Goal: Task Accomplishment & Management: Complete application form

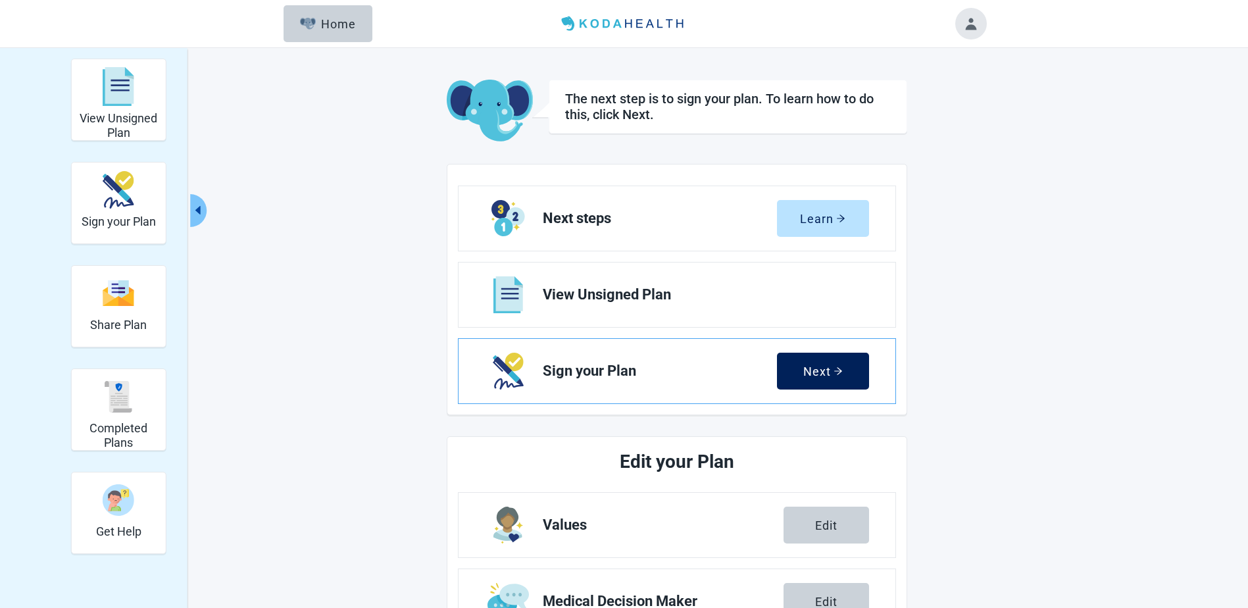
click at [804, 375] on div "Next" at bounding box center [822, 370] width 39 height 13
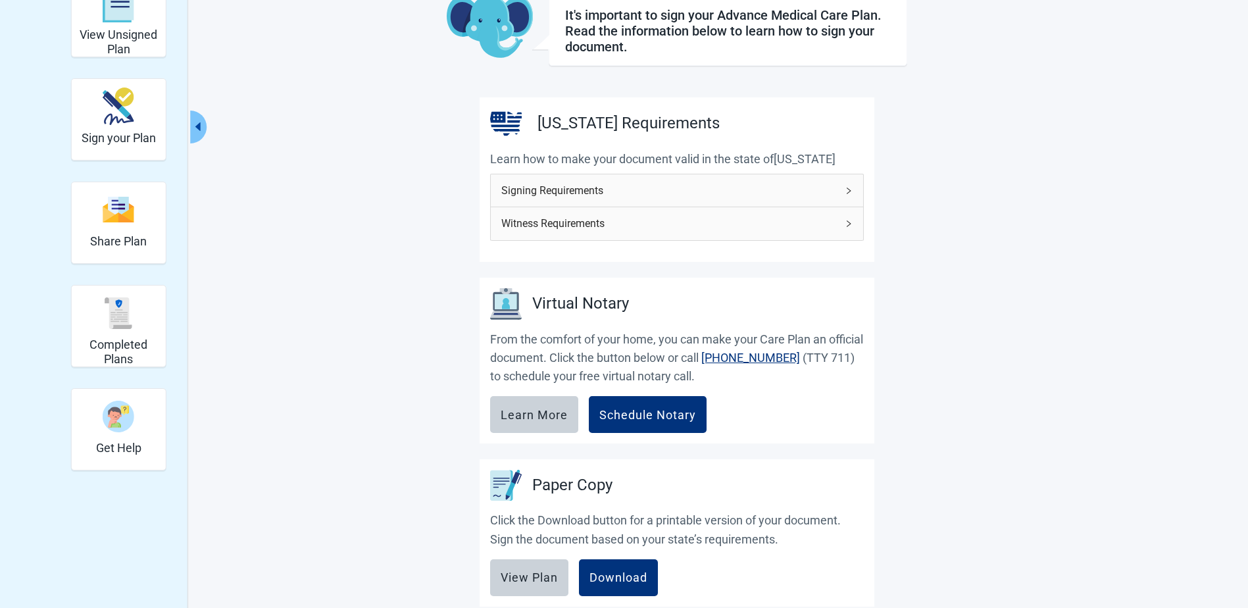
scroll to position [225, 0]
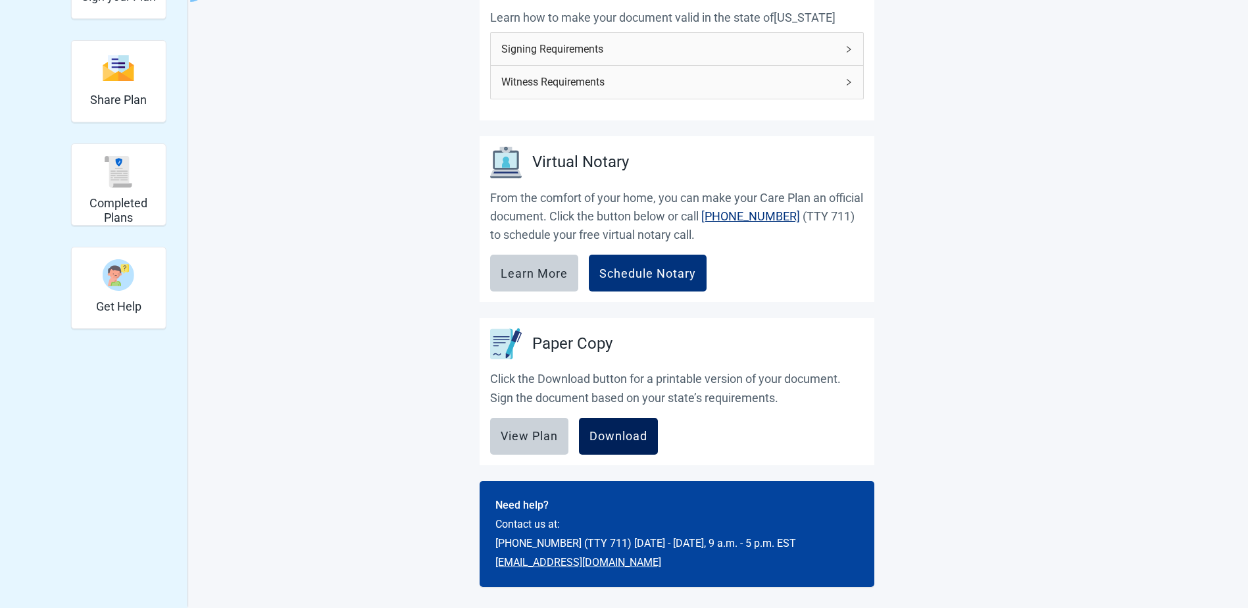
click at [612, 433] on div "Download" at bounding box center [618, 435] width 58 height 13
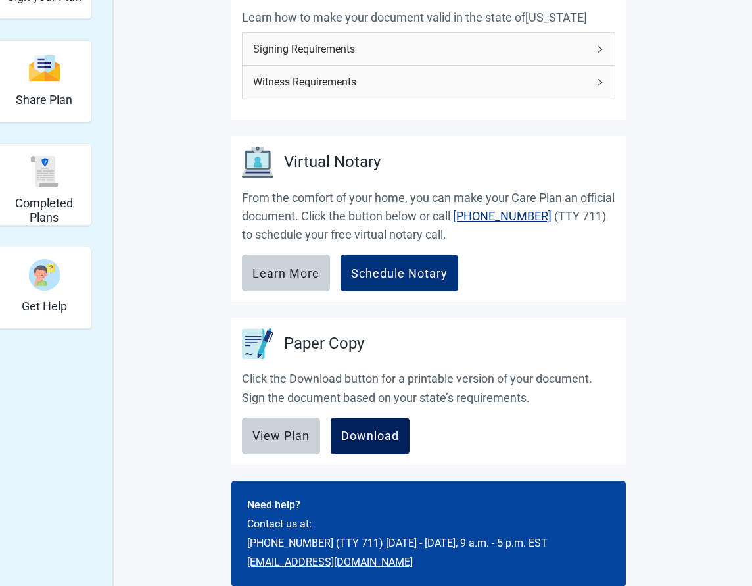
click at [372, 439] on div "Download" at bounding box center [370, 435] width 58 height 13
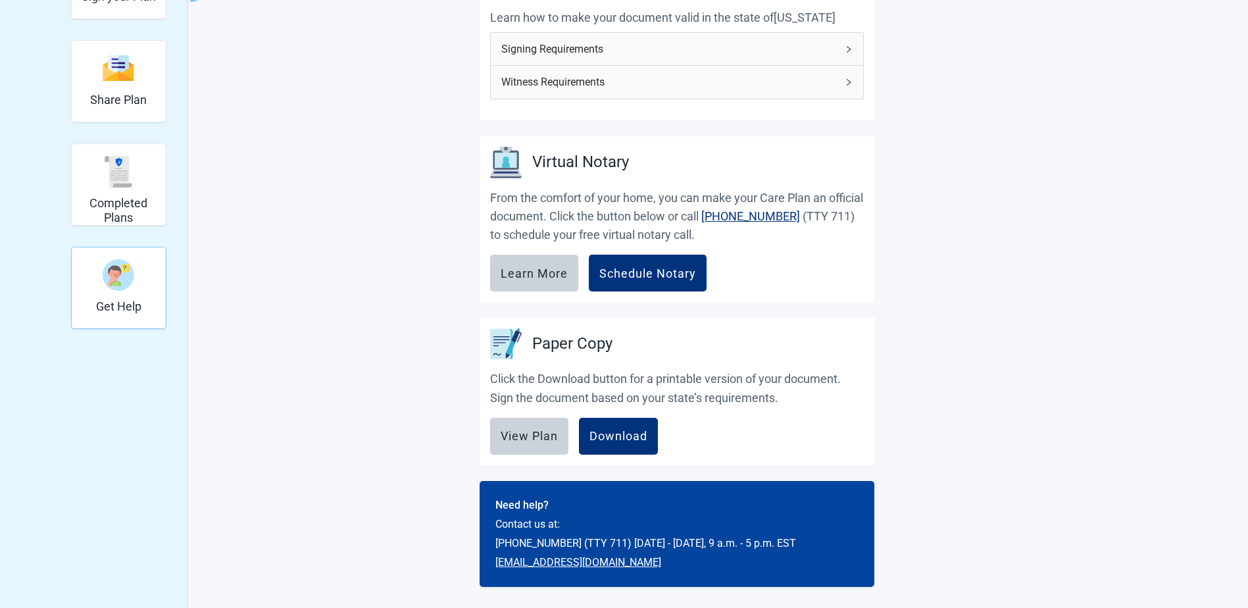
scroll to position [0, 0]
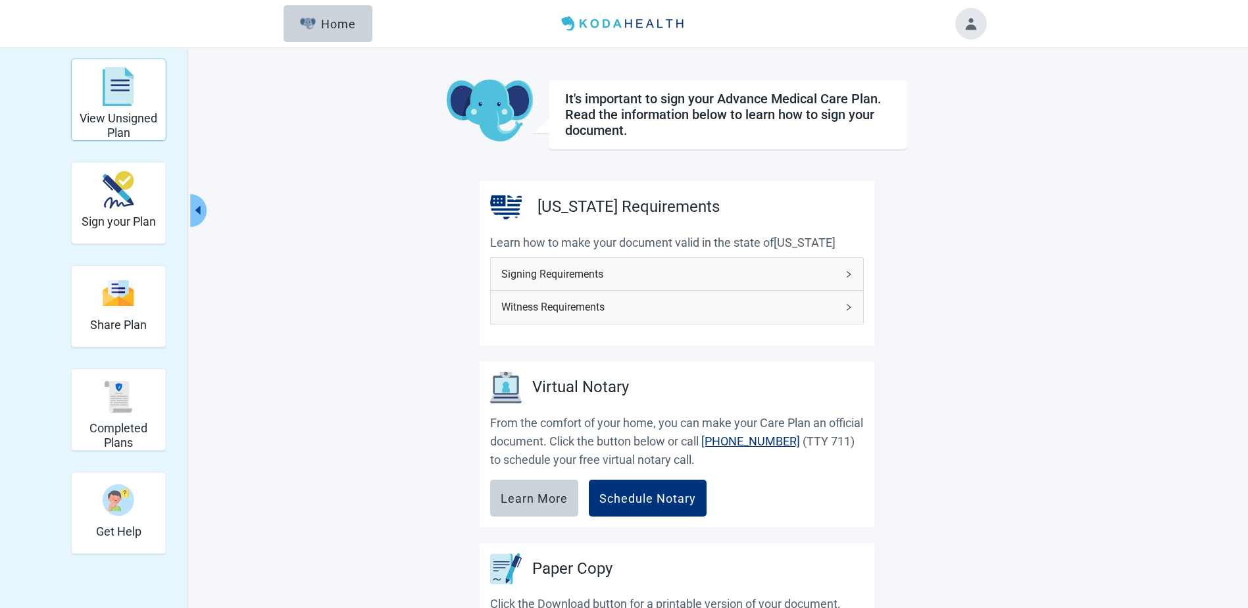
click at [112, 96] on img "View Unsigned Plan" at bounding box center [119, 86] width 32 height 39
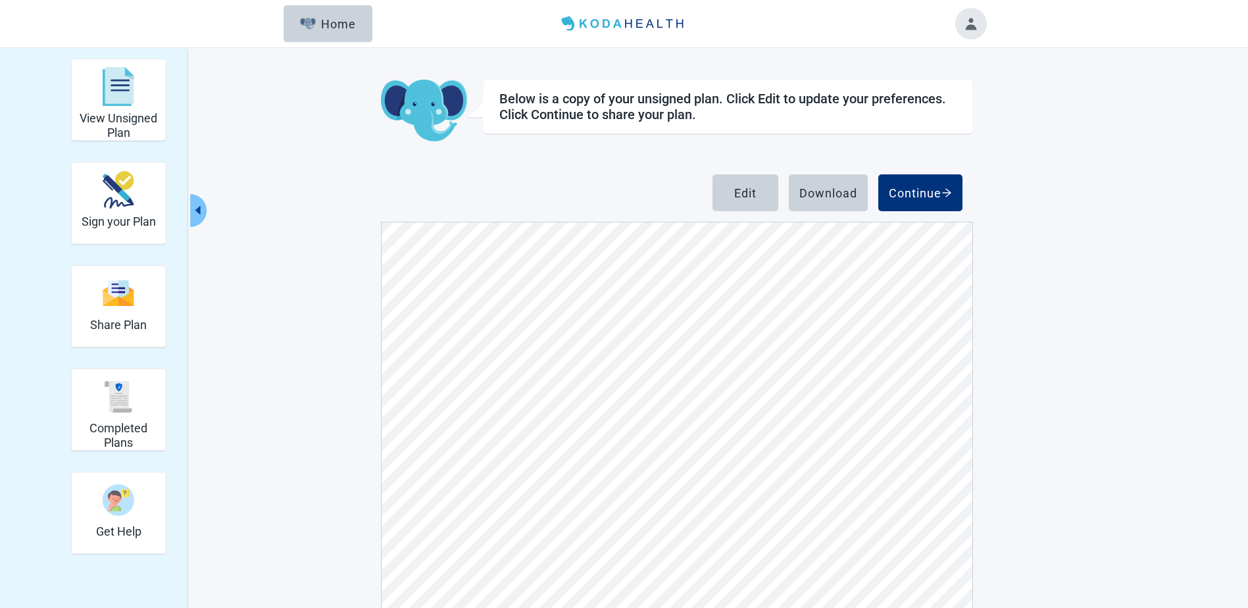
scroll to position [4998, 0]
click at [724, 195] on button "Edit" at bounding box center [745, 192] width 66 height 37
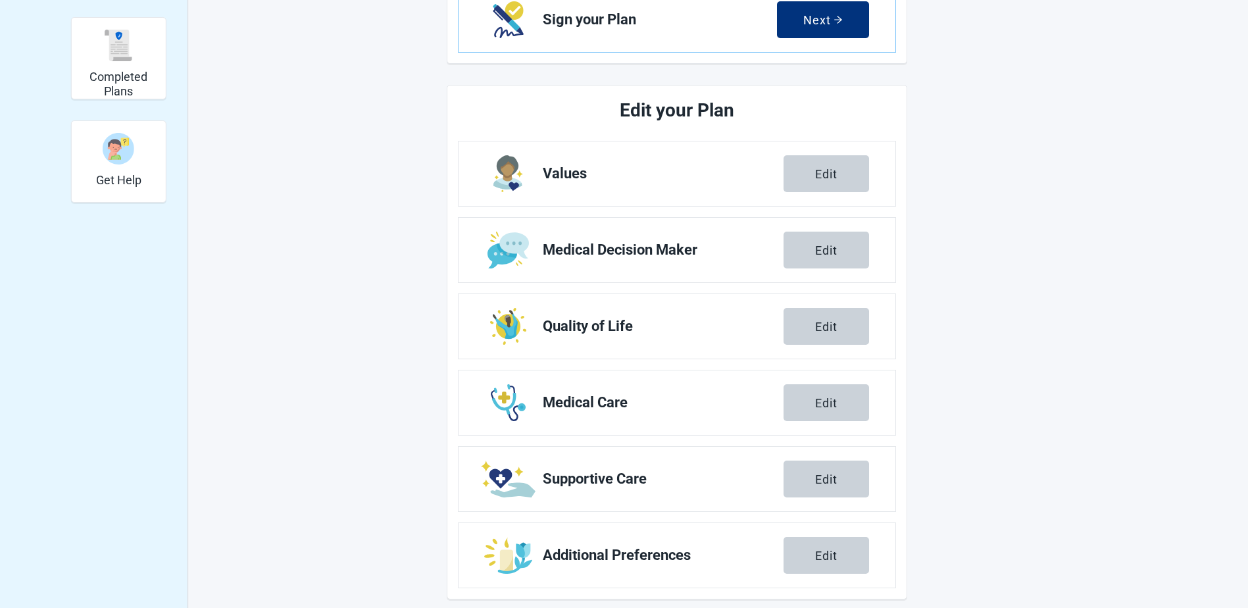
scroll to position [364, 0]
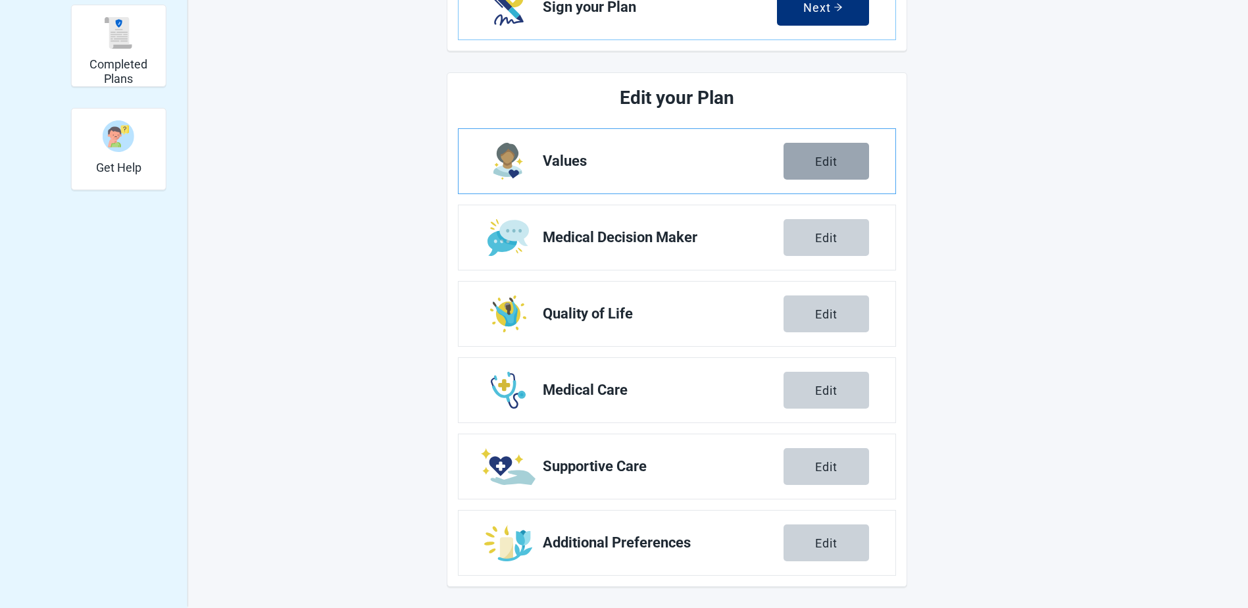
click at [827, 164] on div "Edit" at bounding box center [826, 161] width 22 height 13
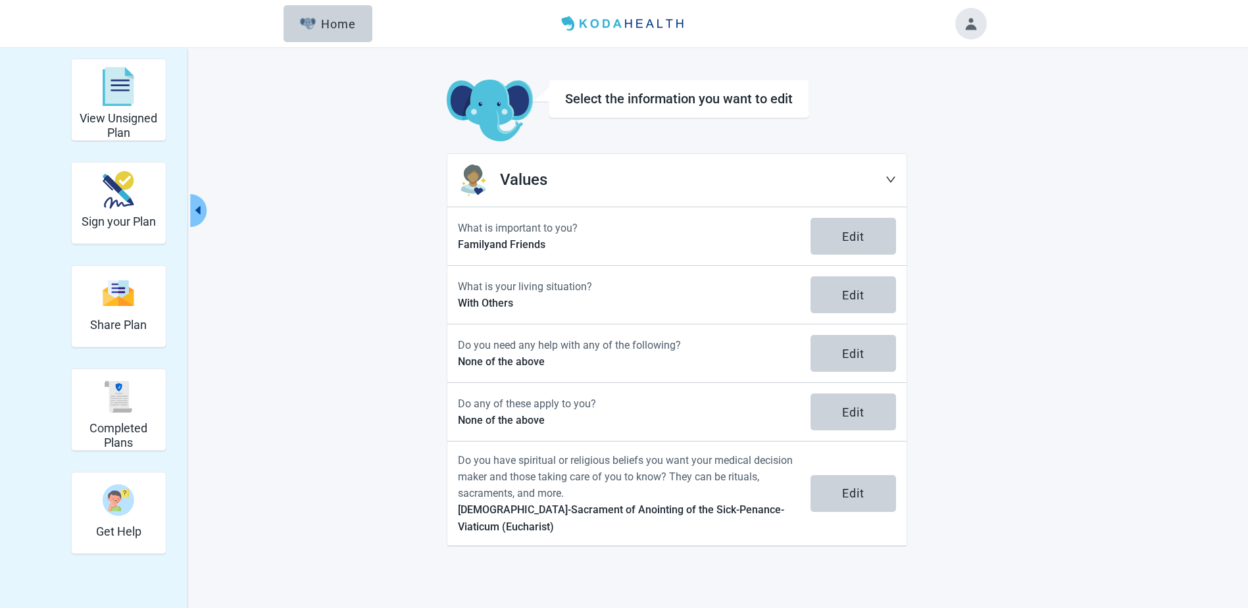
scroll to position [48, 0]
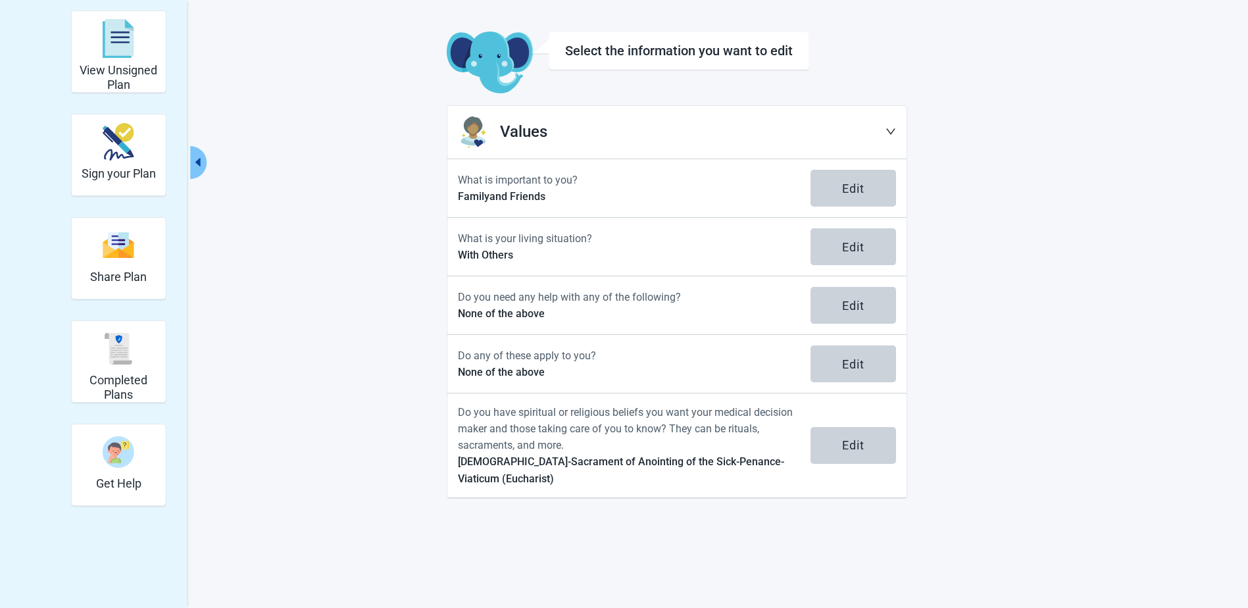
click at [892, 129] on icon "down" at bounding box center [890, 131] width 11 height 11
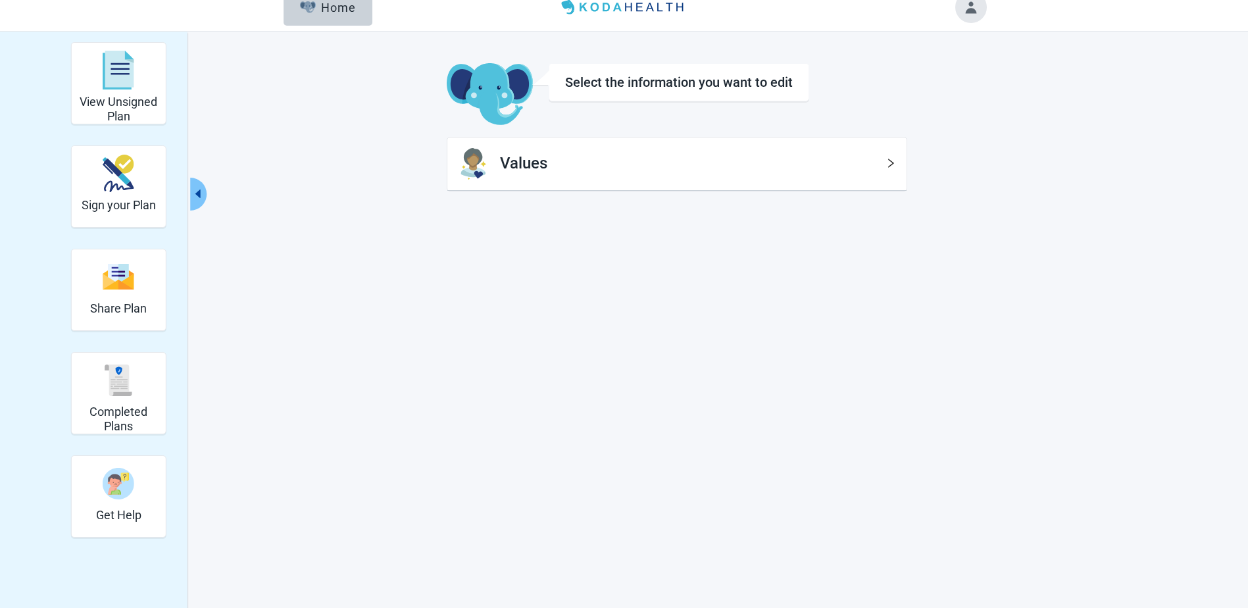
scroll to position [0, 0]
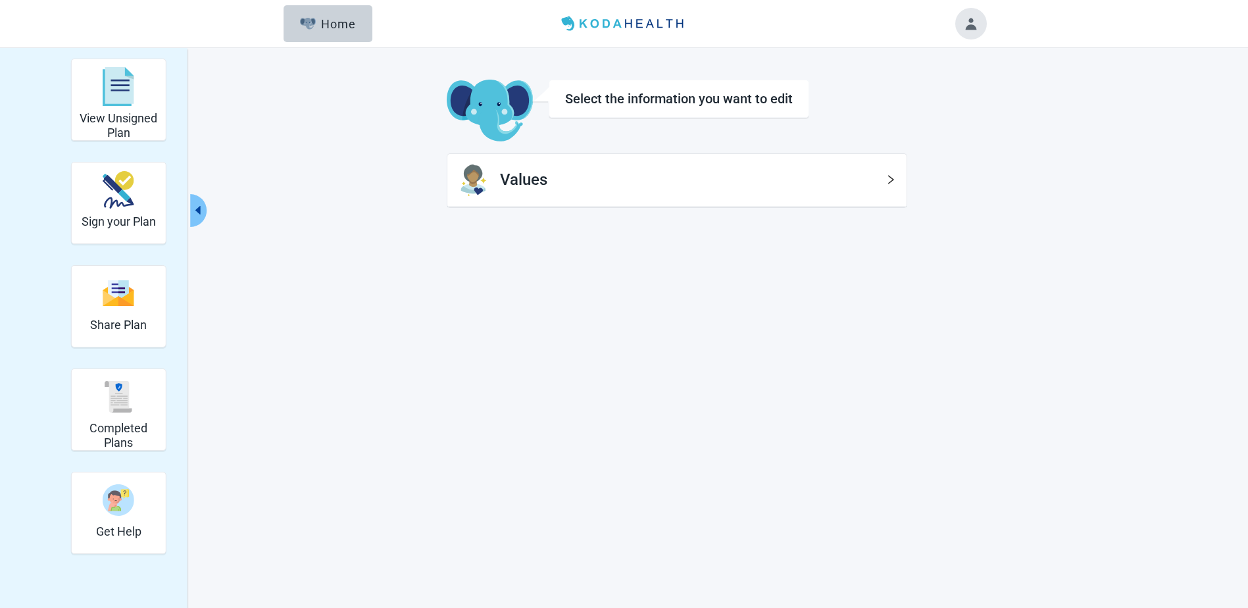
click at [343, 170] on div "View Unsigned Plan Sign your Plan Share Plan Completed Plans Get Help Select th…" at bounding box center [623, 133] width 723 height 149
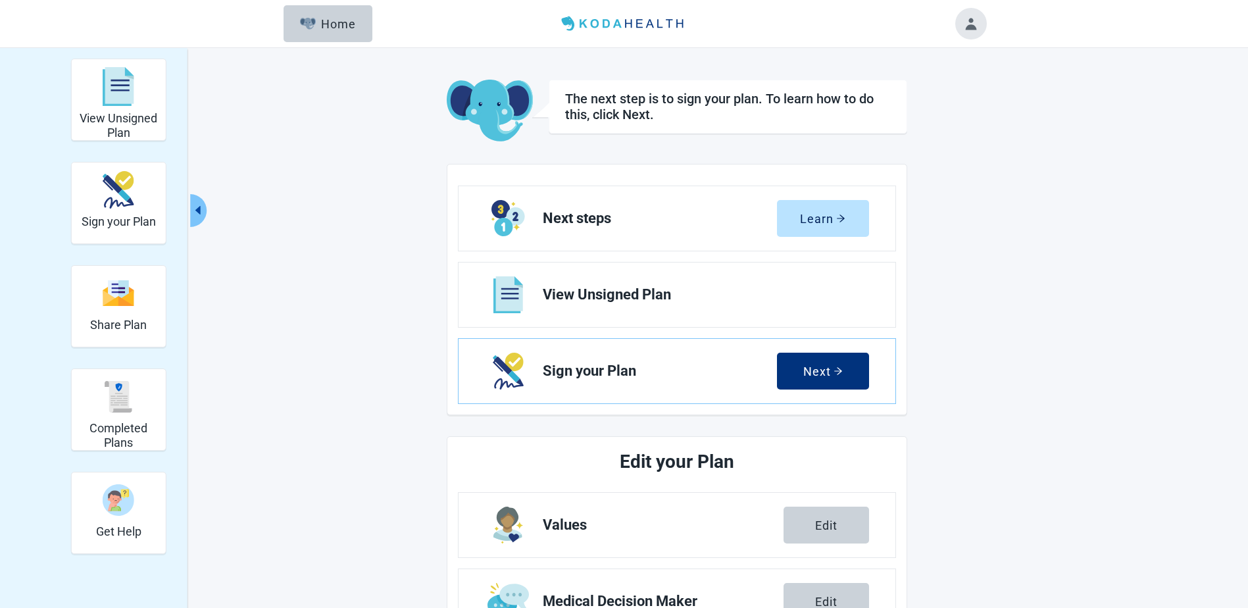
scroll to position [364, 0]
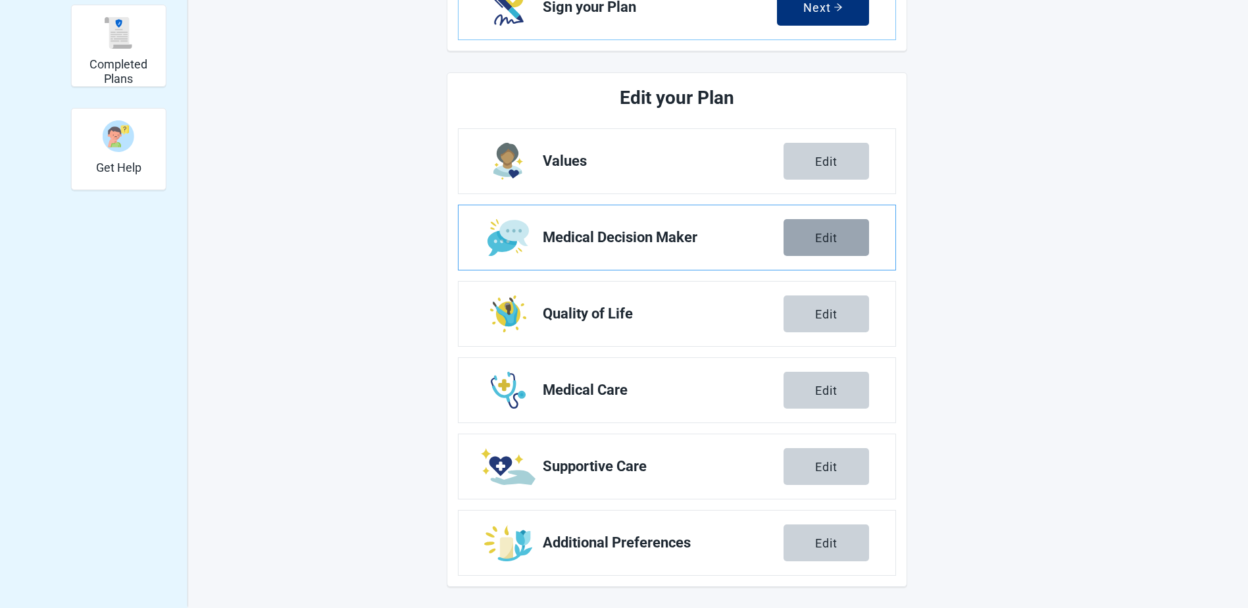
click at [828, 234] on div "Edit" at bounding box center [826, 237] width 22 height 13
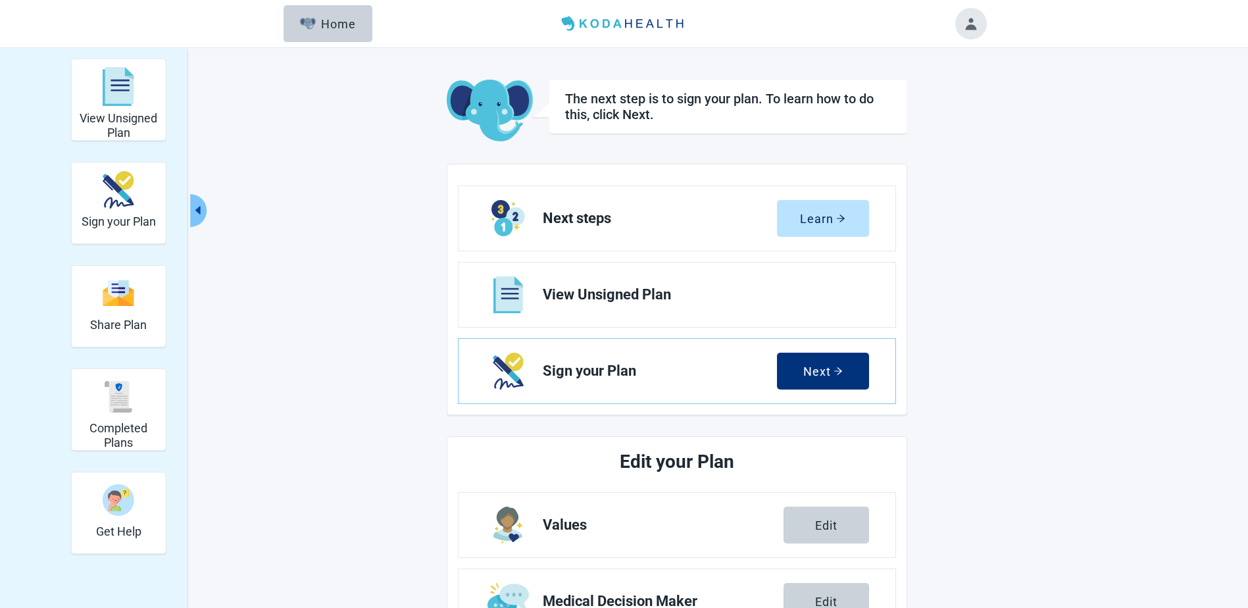
scroll to position [364, 0]
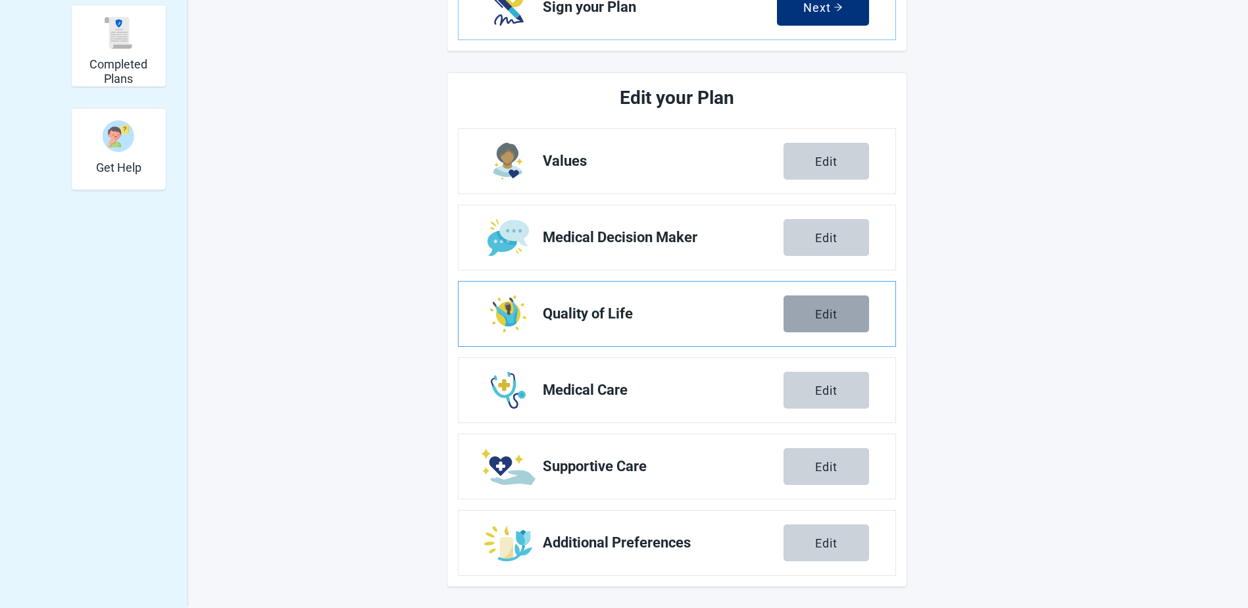
click at [809, 305] on button "Edit" at bounding box center [826, 313] width 86 height 37
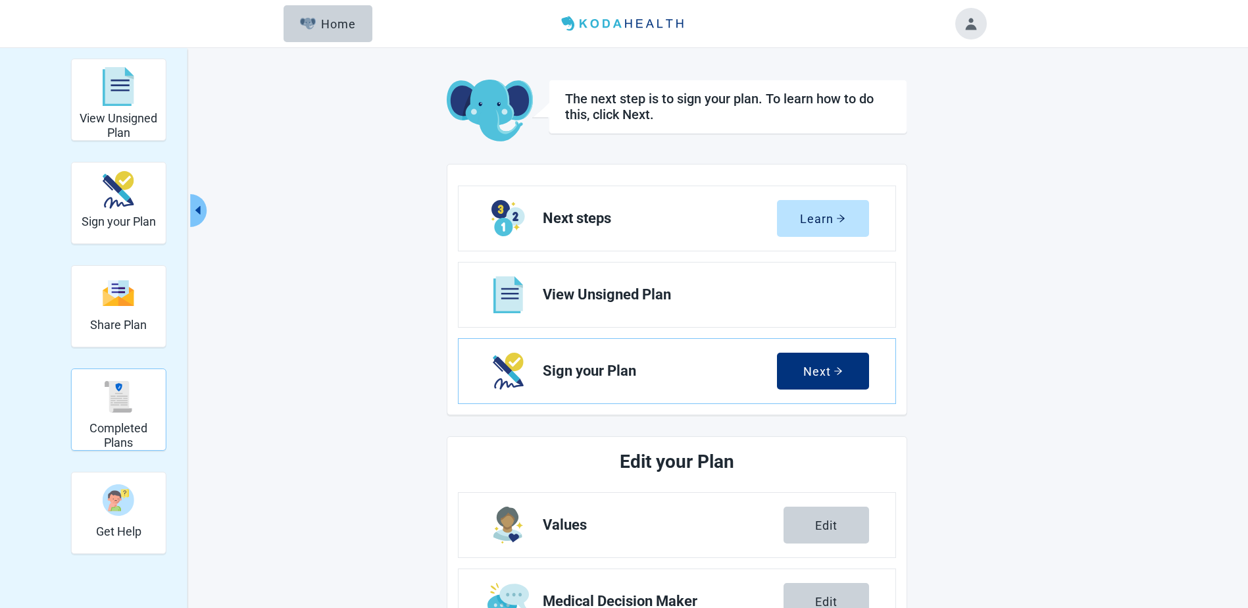
scroll to position [364, 0]
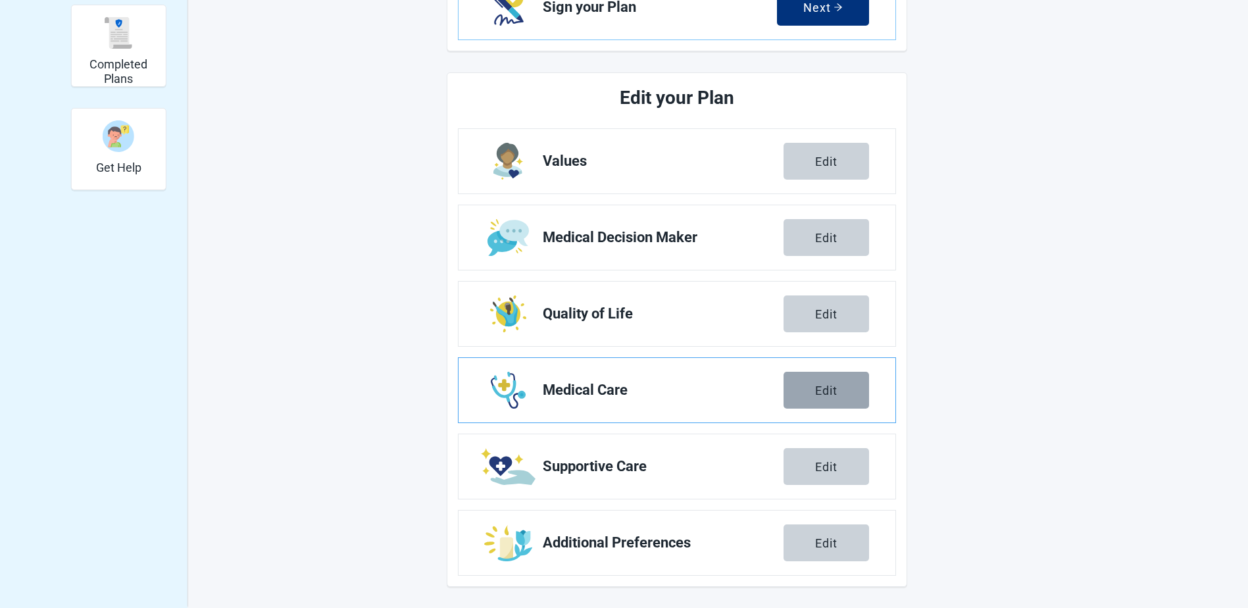
click at [809, 385] on button "Edit" at bounding box center [826, 390] width 86 height 37
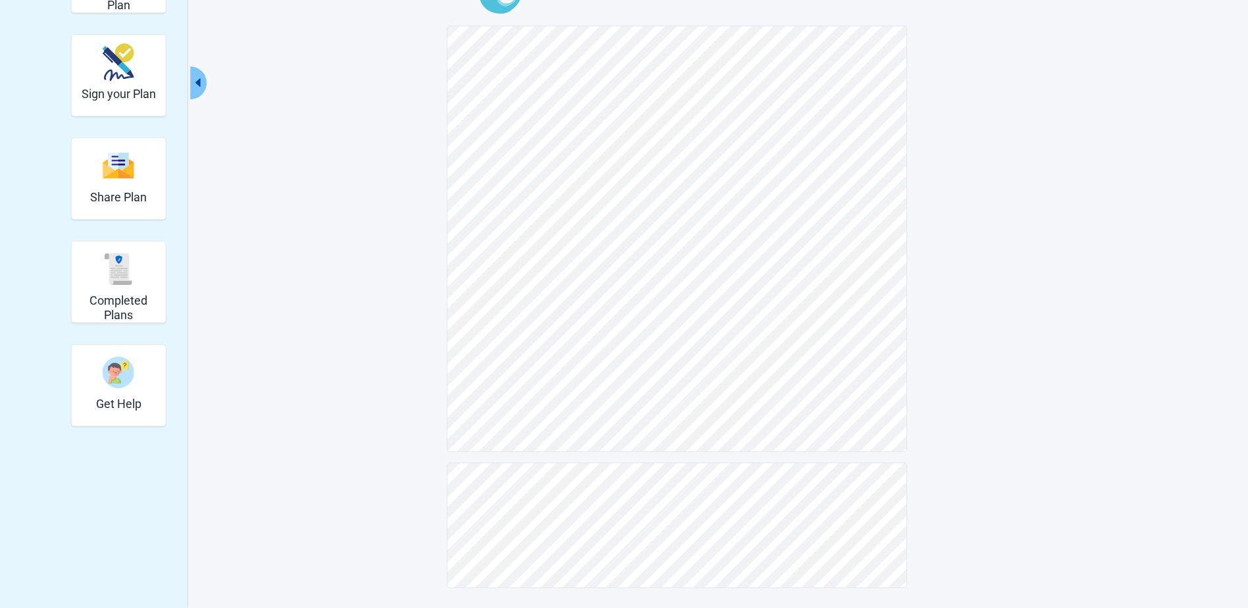
scroll to position [130, 0]
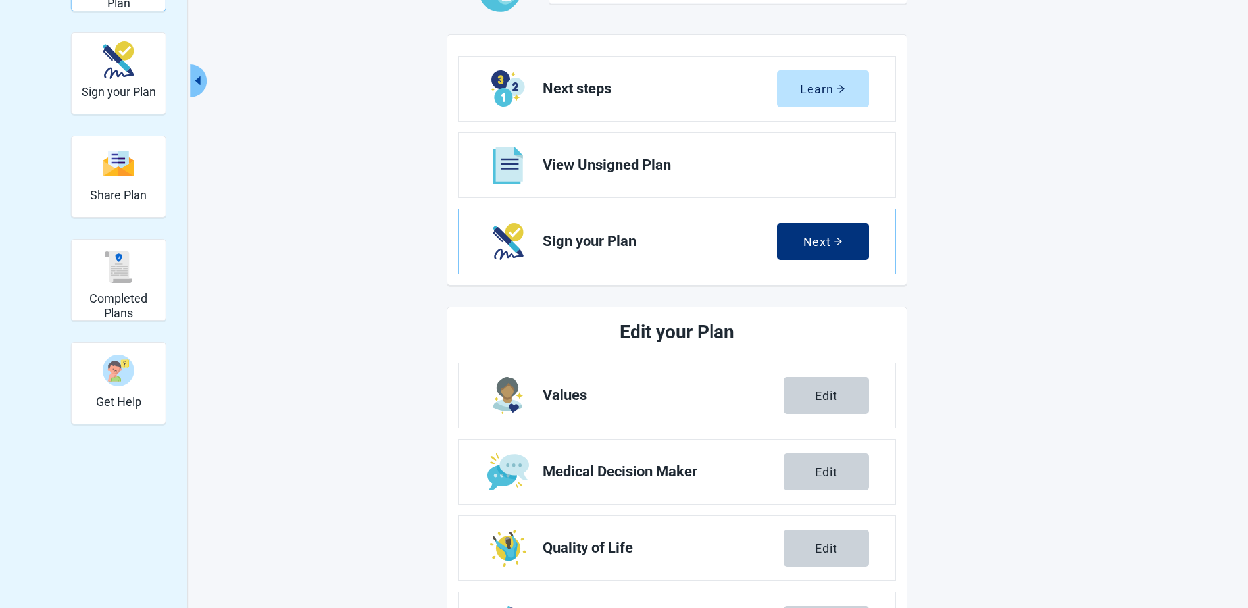
scroll to position [364, 0]
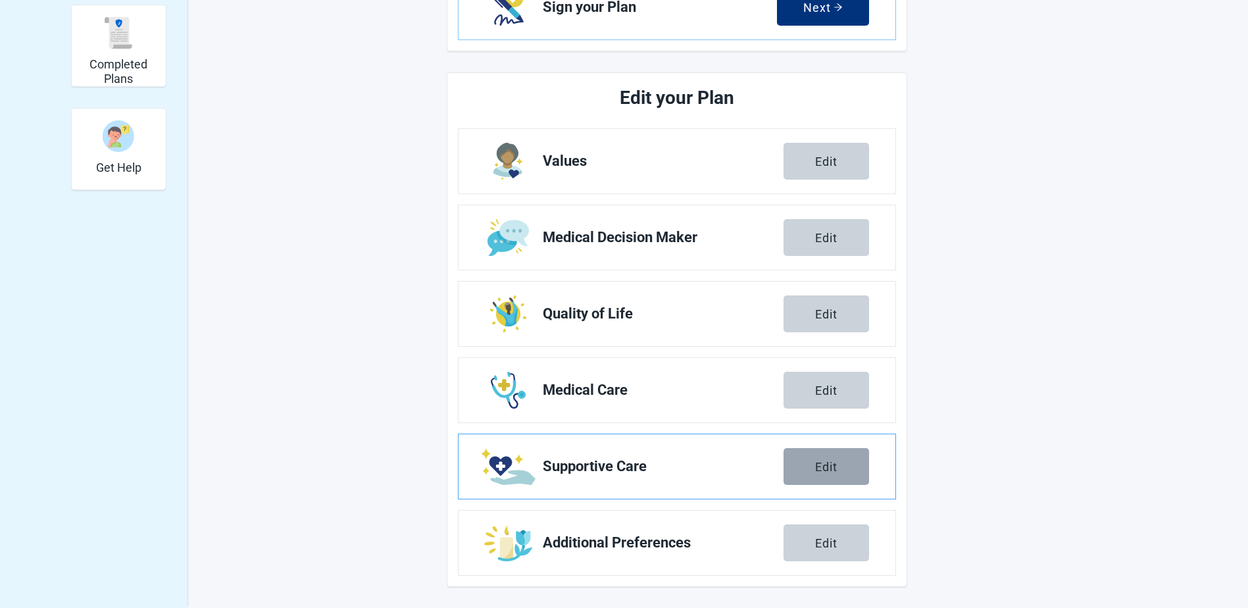
click at [808, 463] on button "Edit" at bounding box center [826, 466] width 86 height 37
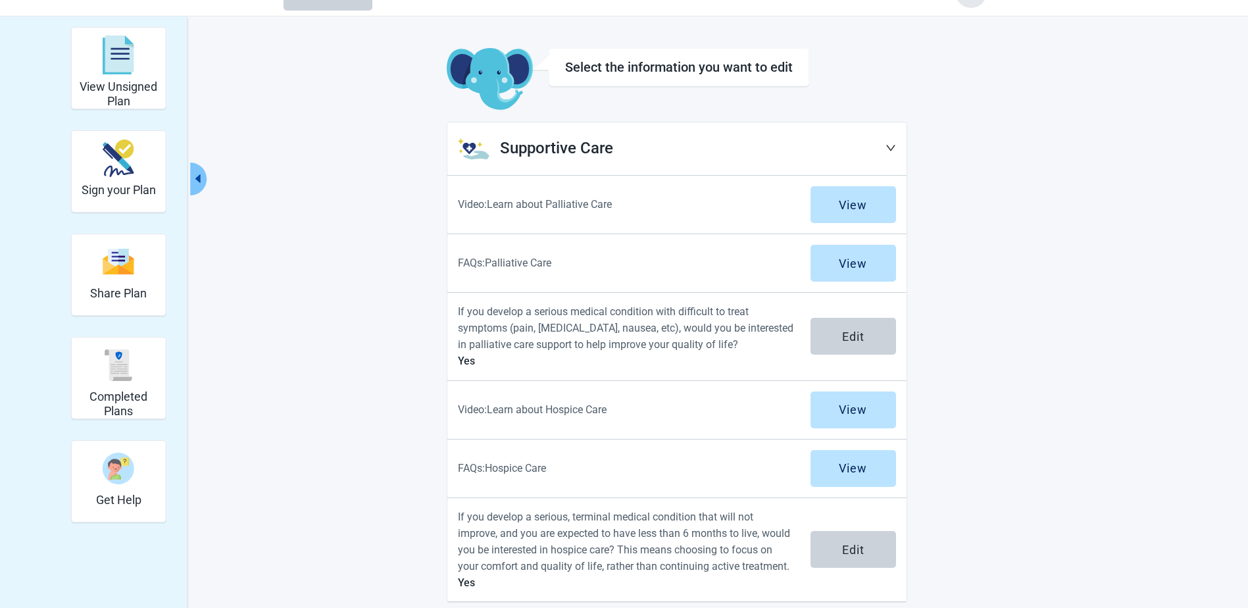
scroll to position [48, 0]
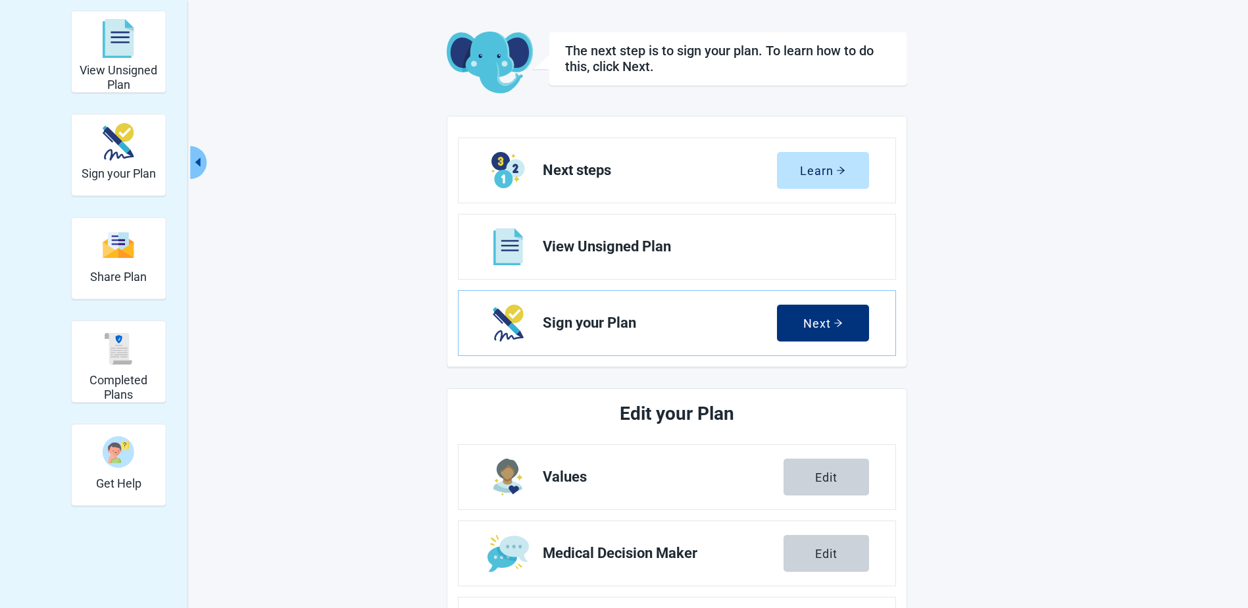
scroll to position [364, 0]
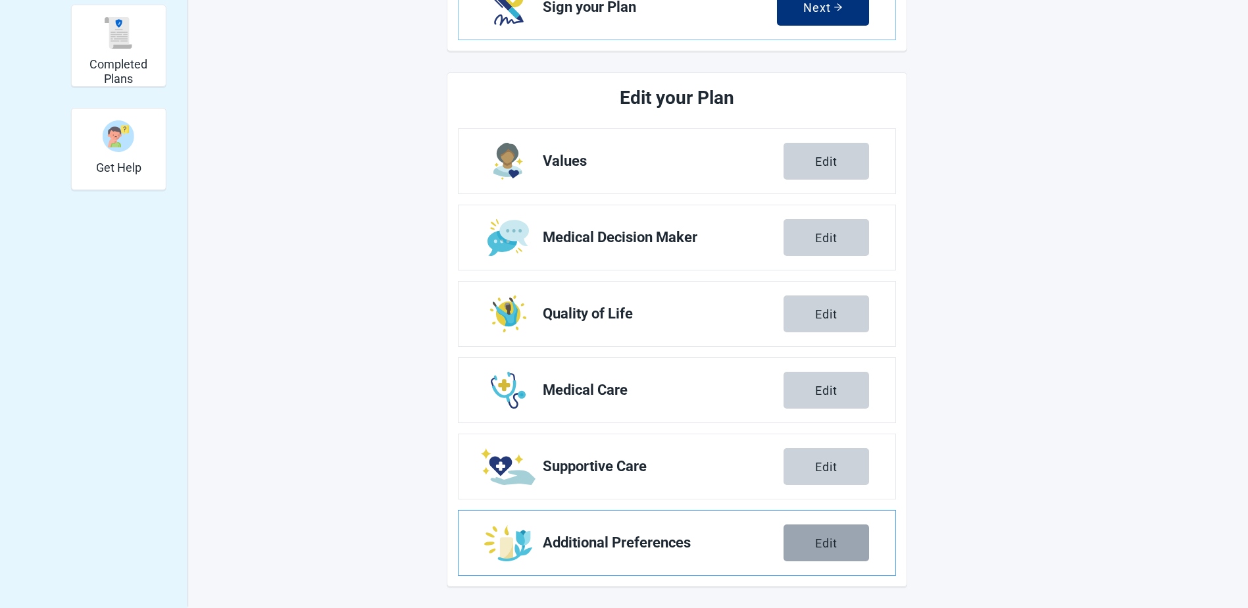
click at [818, 540] on div "Edit" at bounding box center [826, 542] width 22 height 13
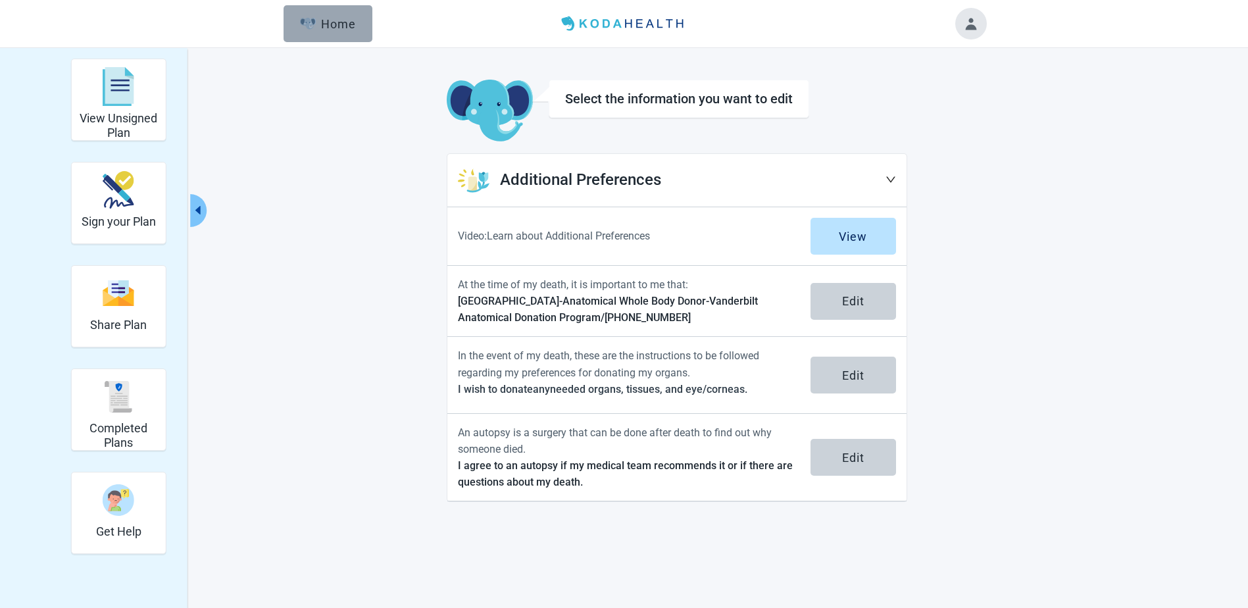
click at [330, 22] on div "Home" at bounding box center [328, 23] width 57 height 13
